Goal: Obtain resource: Obtain resource

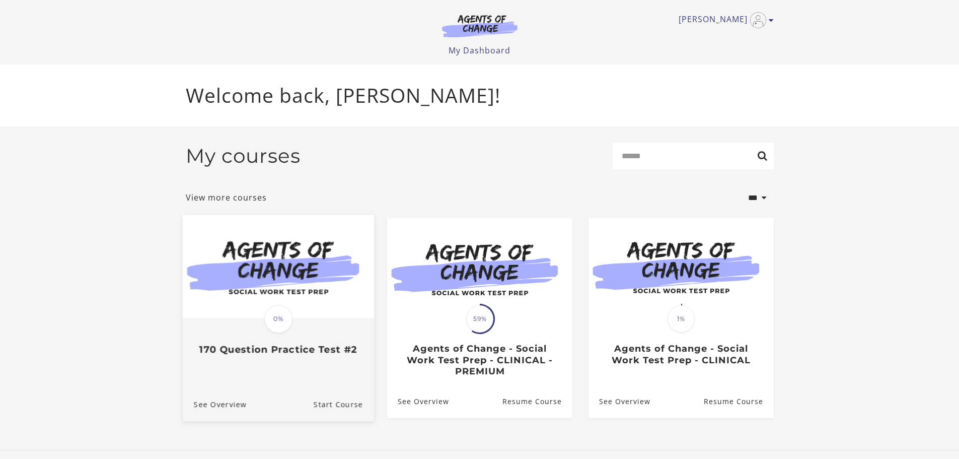
click at [248, 350] on h3 "170 Question Practice Test #2" at bounding box center [277, 349] width 169 height 12
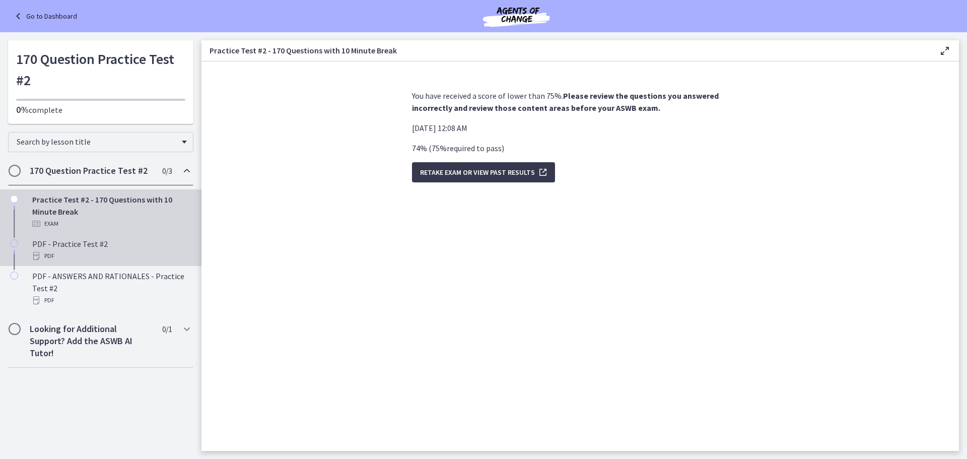
click at [75, 243] on div "PDF - Practice Test #2 PDF" at bounding box center [110, 250] width 157 height 24
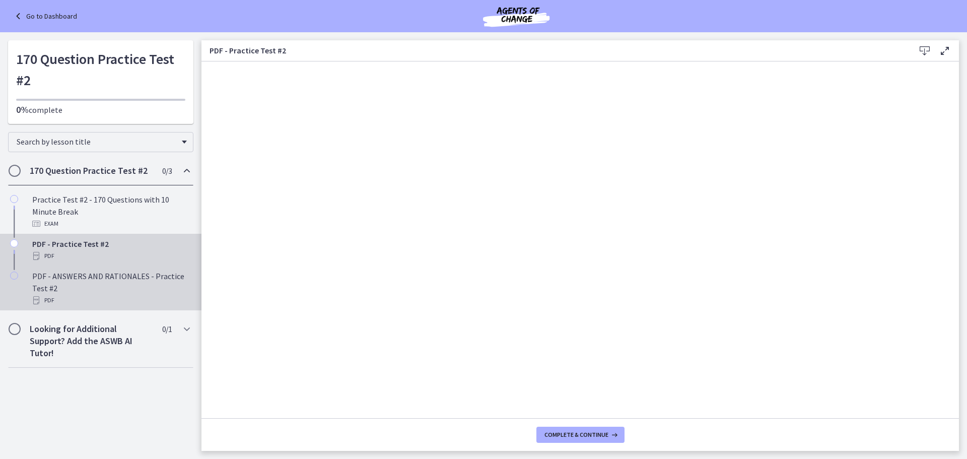
click at [93, 274] on div "PDF - ANSWERS AND RATIONALES - Practice Test #2 PDF" at bounding box center [110, 288] width 157 height 36
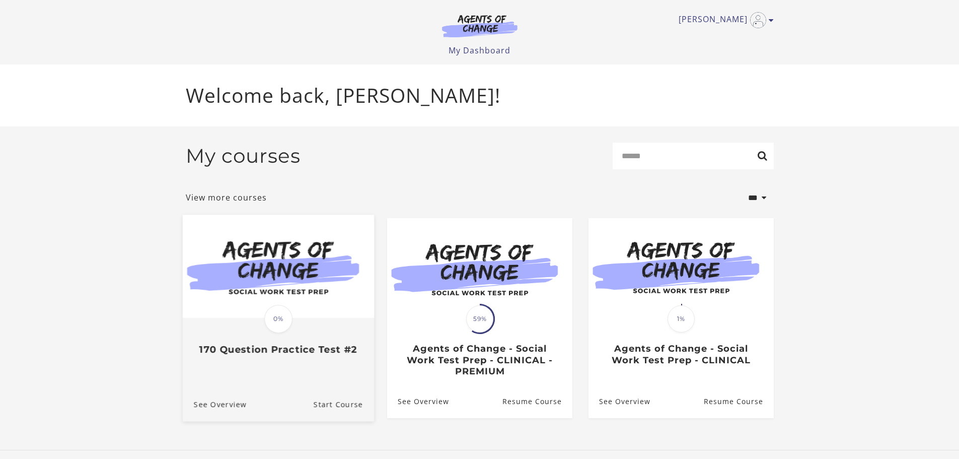
click at [274, 334] on div "Translation missing: en.liquid.partials.dashboard_course_card.progress_descript…" at bounding box center [278, 318] width 31 height 31
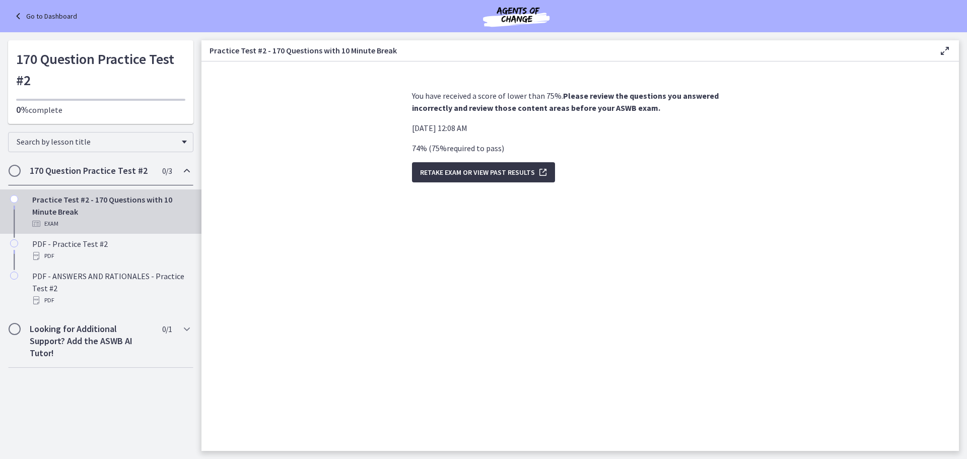
click at [471, 170] on span "Retake Exam OR View Past Results" at bounding box center [477, 172] width 115 height 12
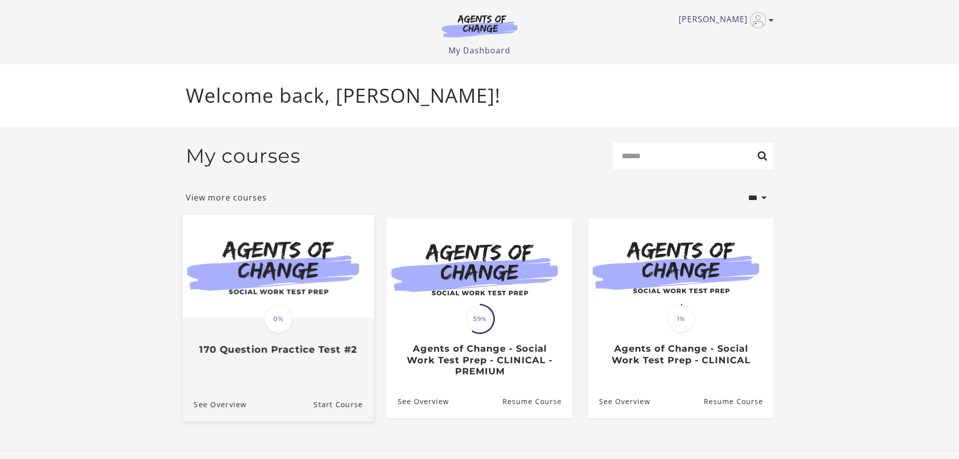
click at [267, 338] on div "Translation missing: en.liquid.partials.dashboard_course_card.progress_descript…" at bounding box center [277, 337] width 191 height 37
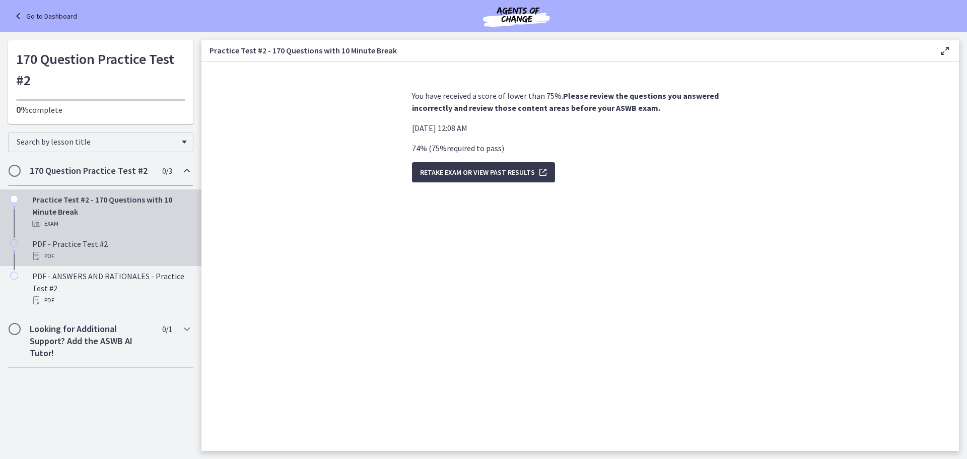
click at [68, 242] on div "PDF - Practice Test #2 PDF" at bounding box center [110, 250] width 157 height 24
